Goal: Download file/media

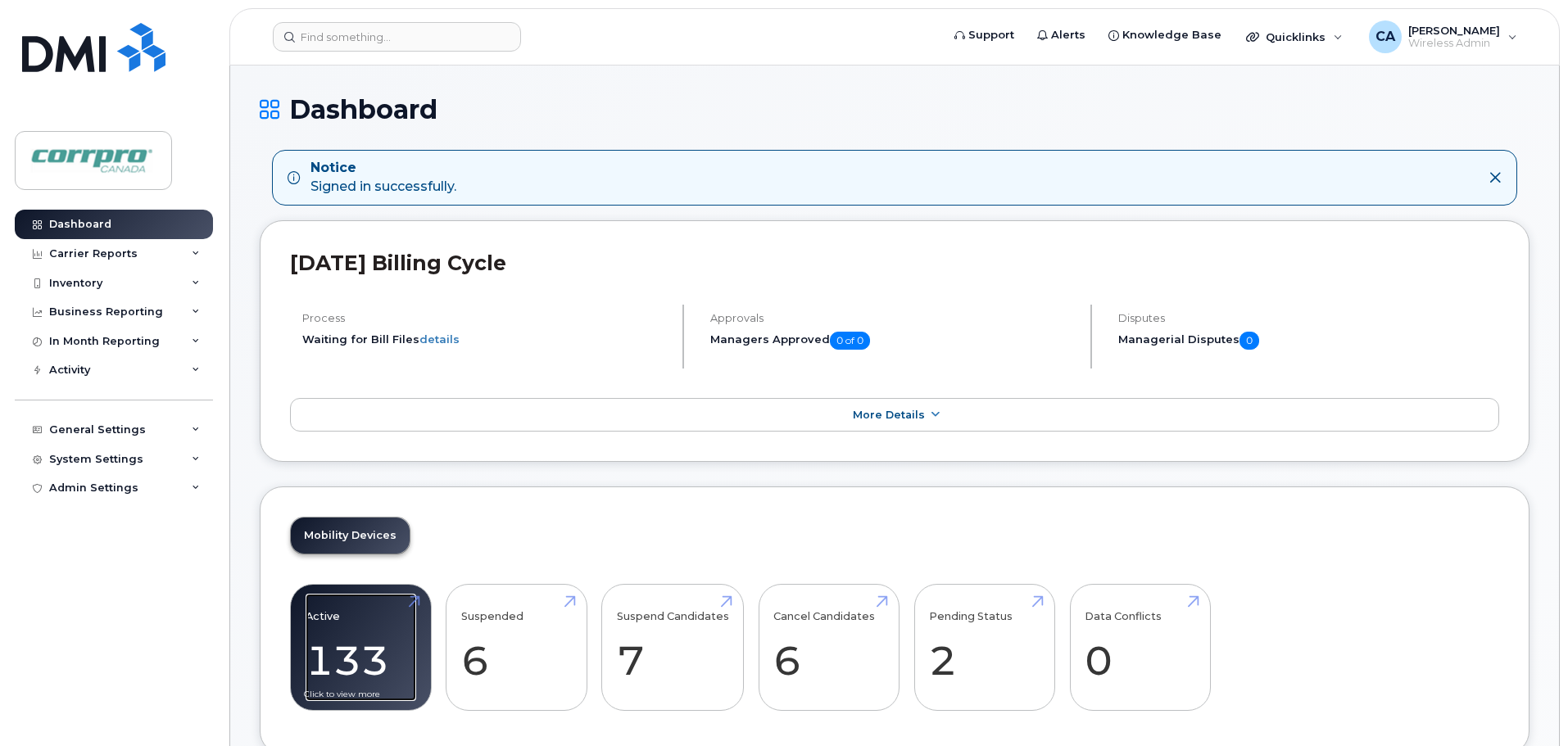
click at [354, 659] on link "Active 133 -12%" at bounding box center [360, 648] width 110 height 108
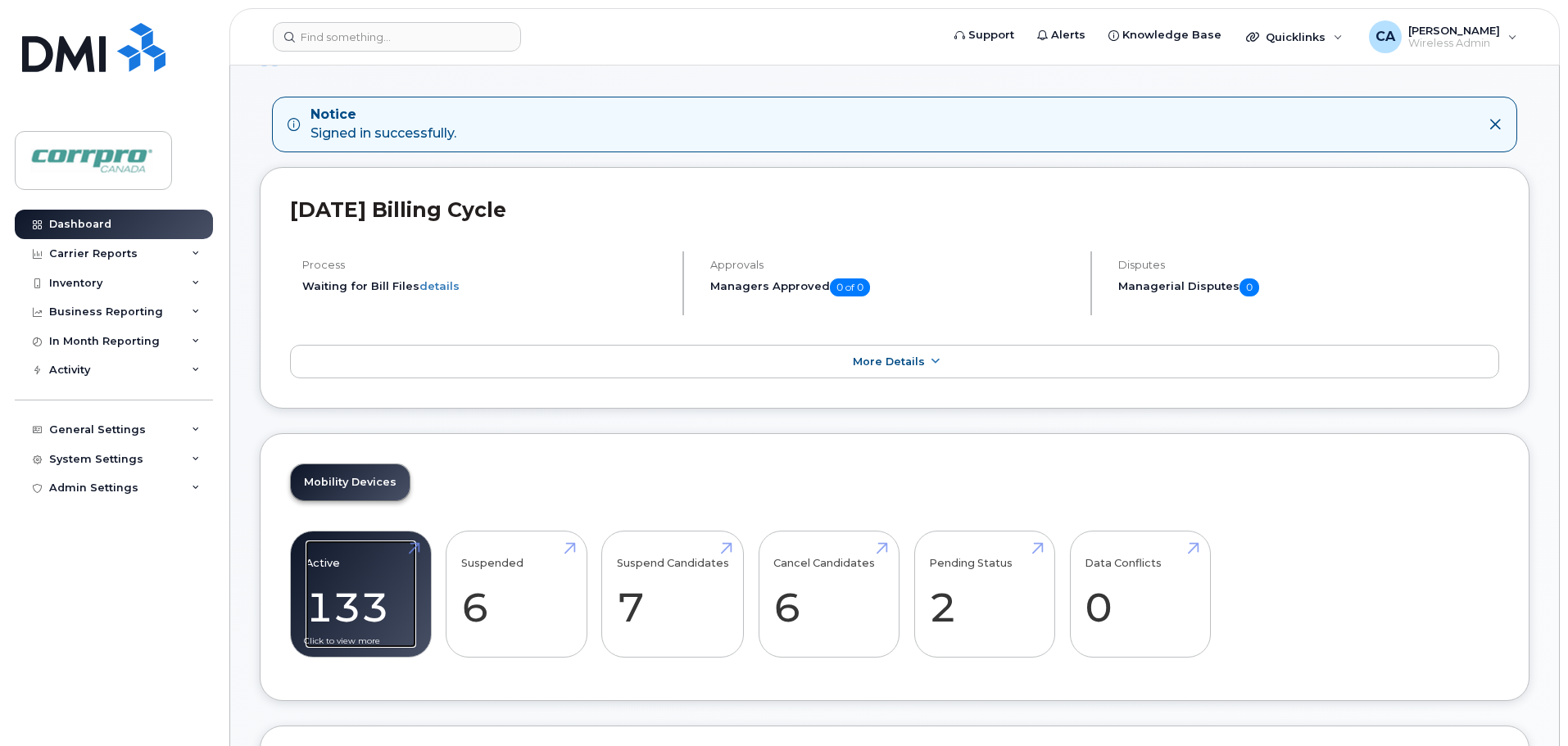
scroll to position [82, 0]
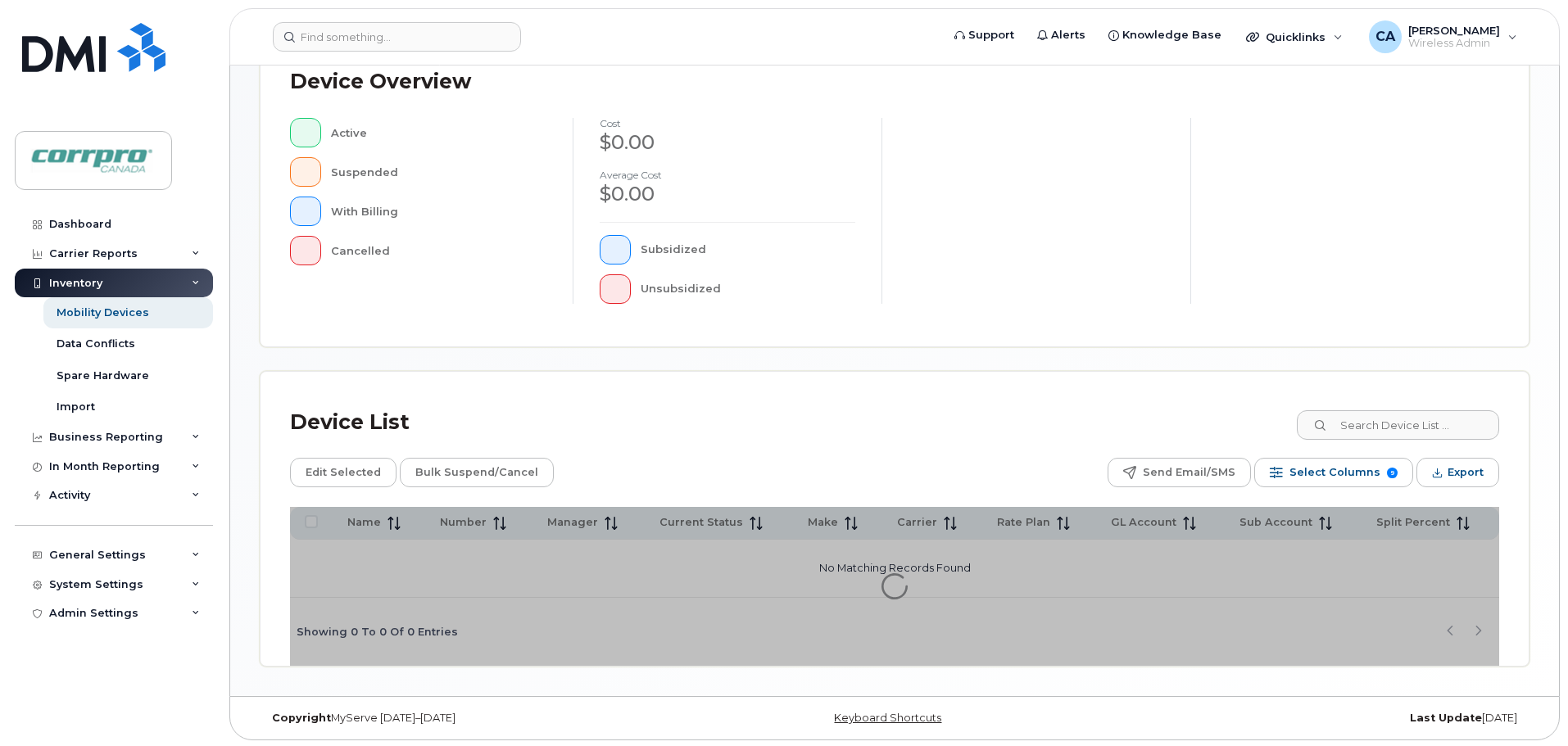
scroll to position [379, 0]
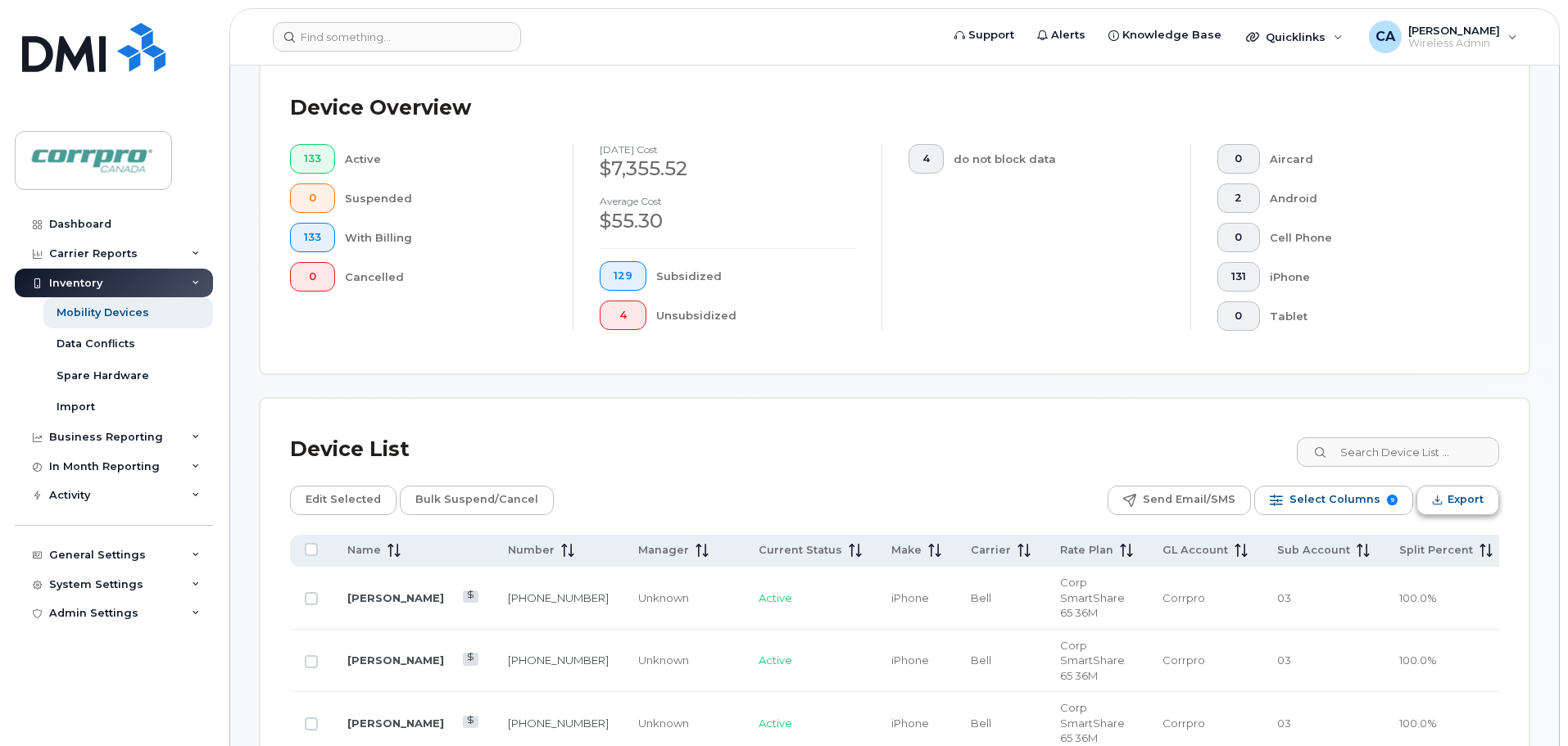
click at [1465, 506] on span "Export" at bounding box center [1465, 499] width 36 height 24
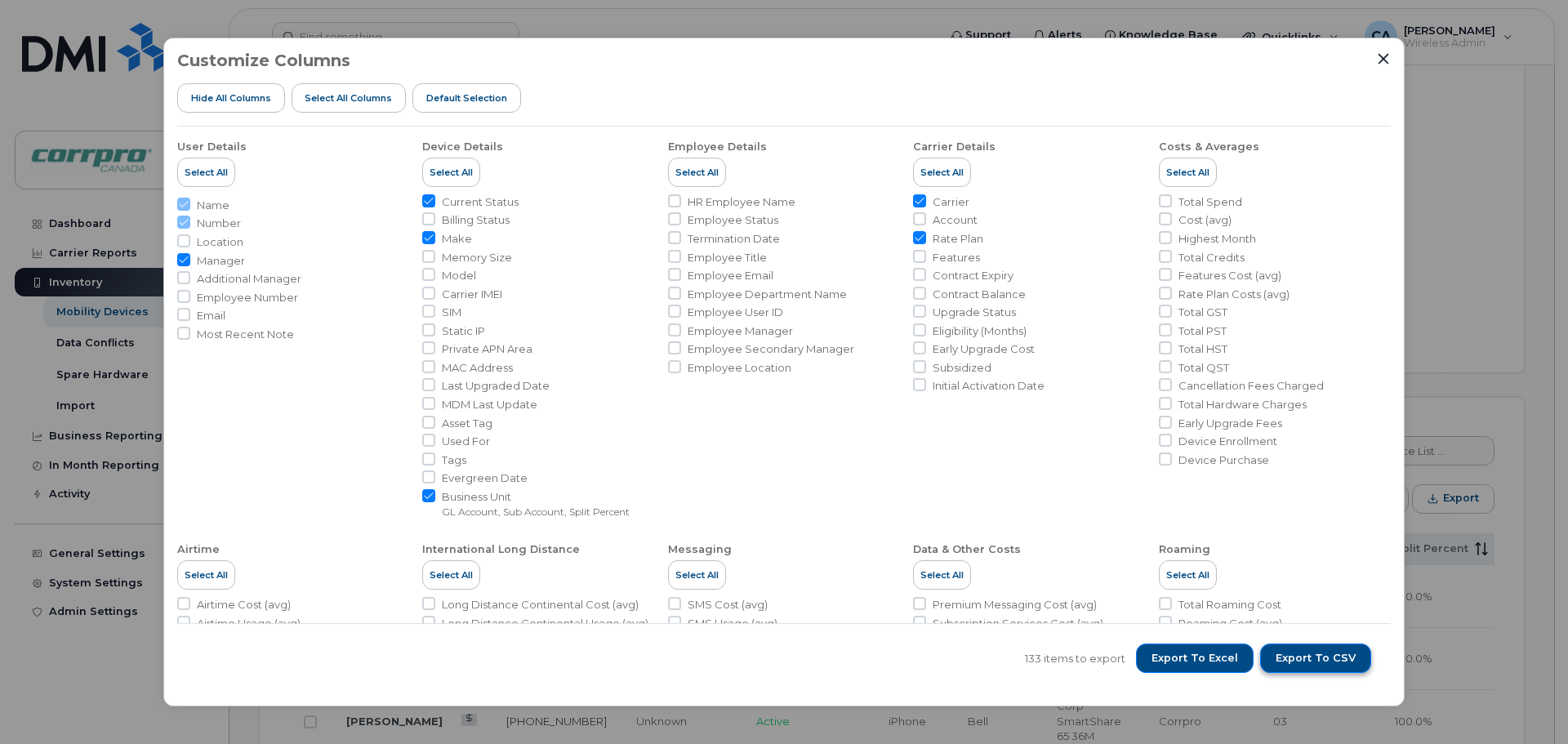
click at [1302, 661] on span "Export to CSV" at bounding box center [1316, 658] width 80 height 15
click at [1179, 656] on span "Export to Excel" at bounding box center [1195, 658] width 87 height 15
click at [1389, 62] on icon "Close" at bounding box center [1384, 58] width 13 height 13
click at [1389, 62] on div "Customize Columns Hide All Columns Select all Columns Default Selection User De…" at bounding box center [784, 373] width 1241 height 670
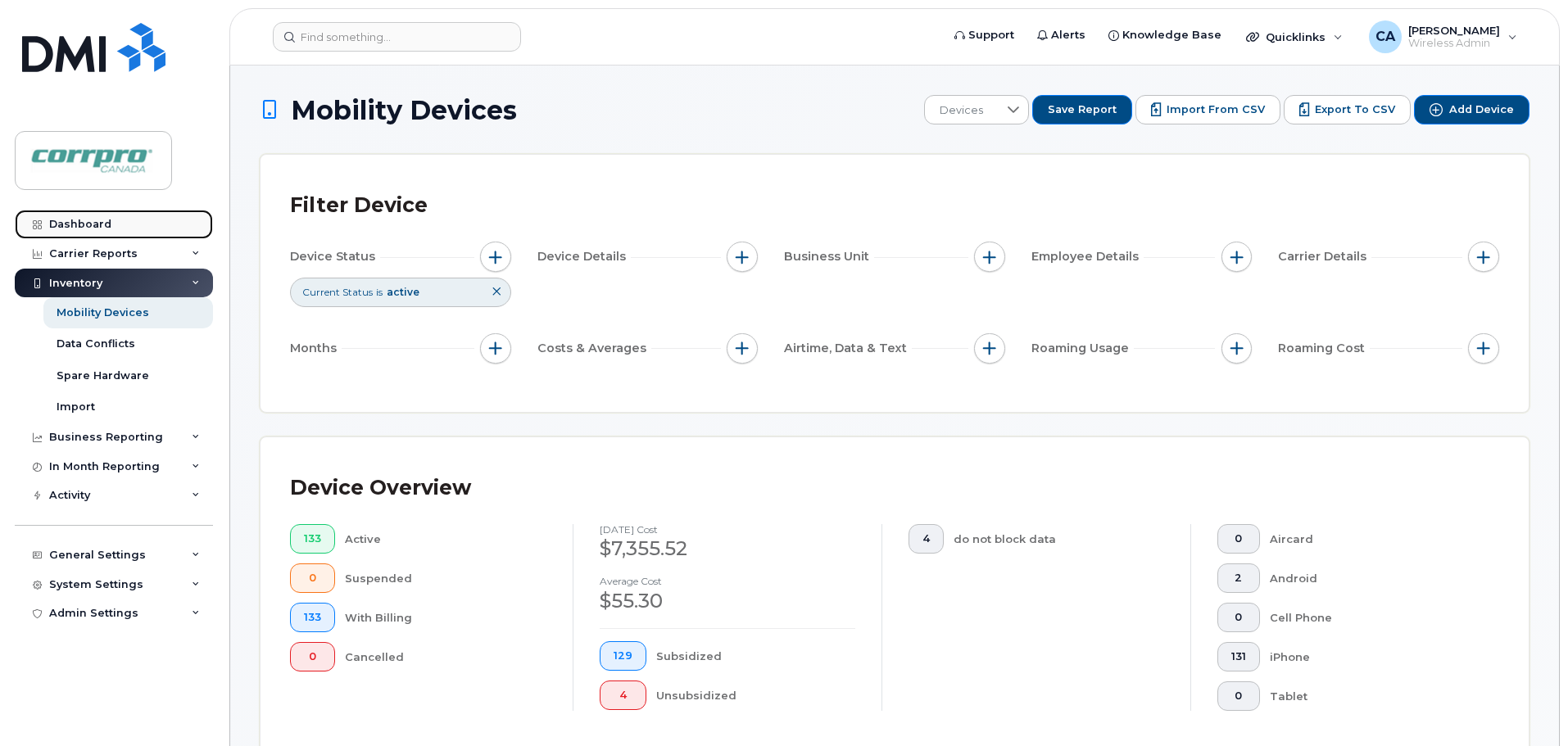
click at [71, 226] on div "Dashboard" at bounding box center [80, 225] width 62 height 13
